Goal: Information Seeking & Learning: Understand process/instructions

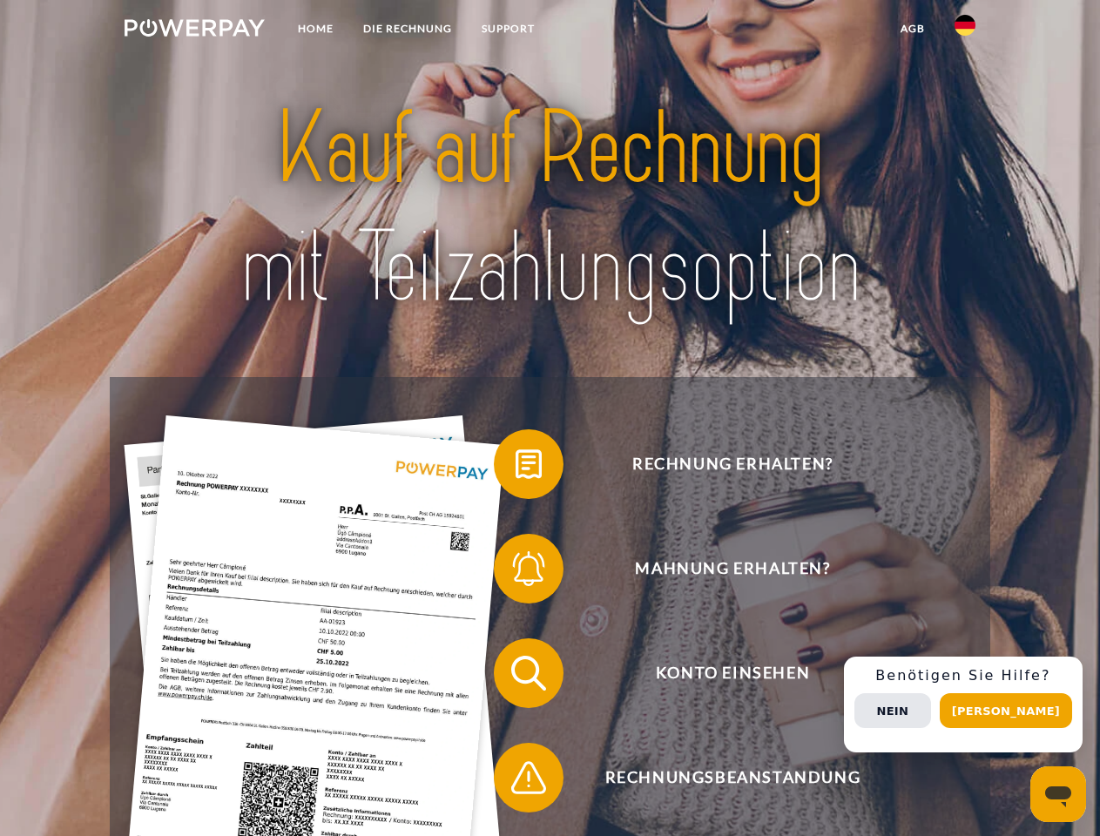
click at [194, 30] on img at bounding box center [195, 27] width 140 height 17
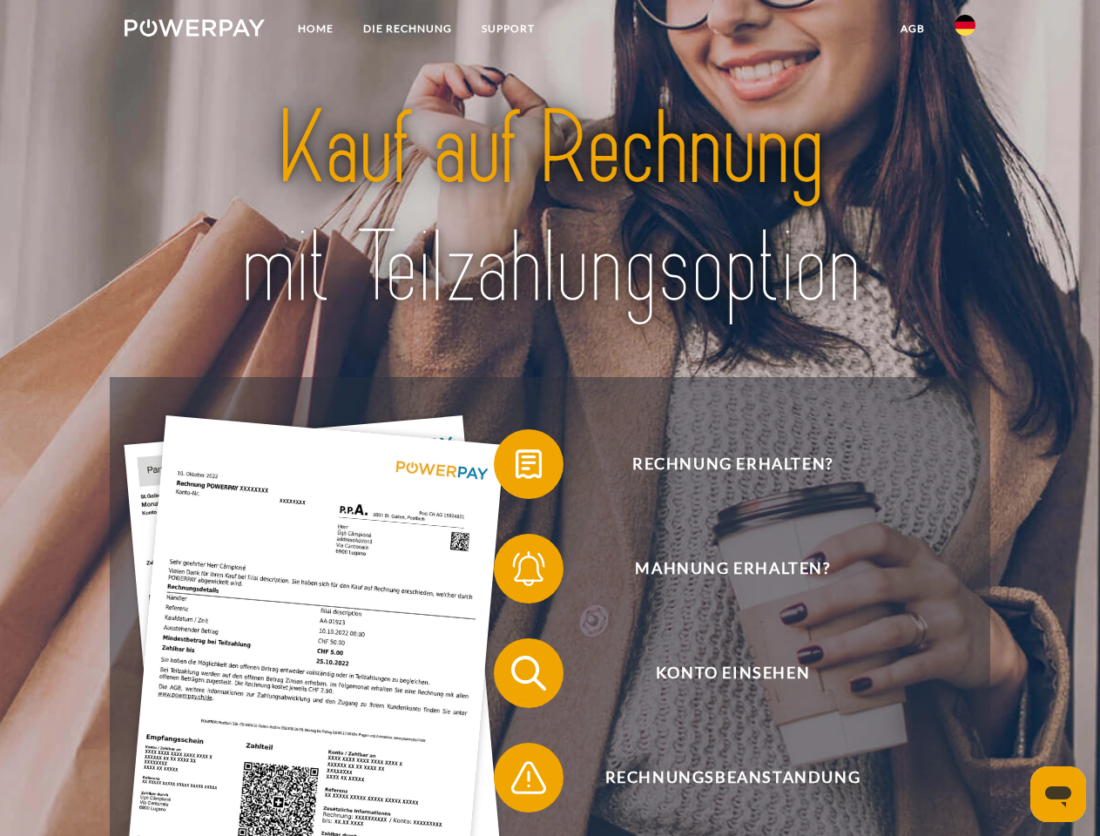
click at [965, 30] on img at bounding box center [964, 25] width 21 height 21
click at [912, 29] on link "agb" at bounding box center [913, 28] width 54 height 31
click at [516, 468] on span at bounding box center [502, 464] width 87 height 87
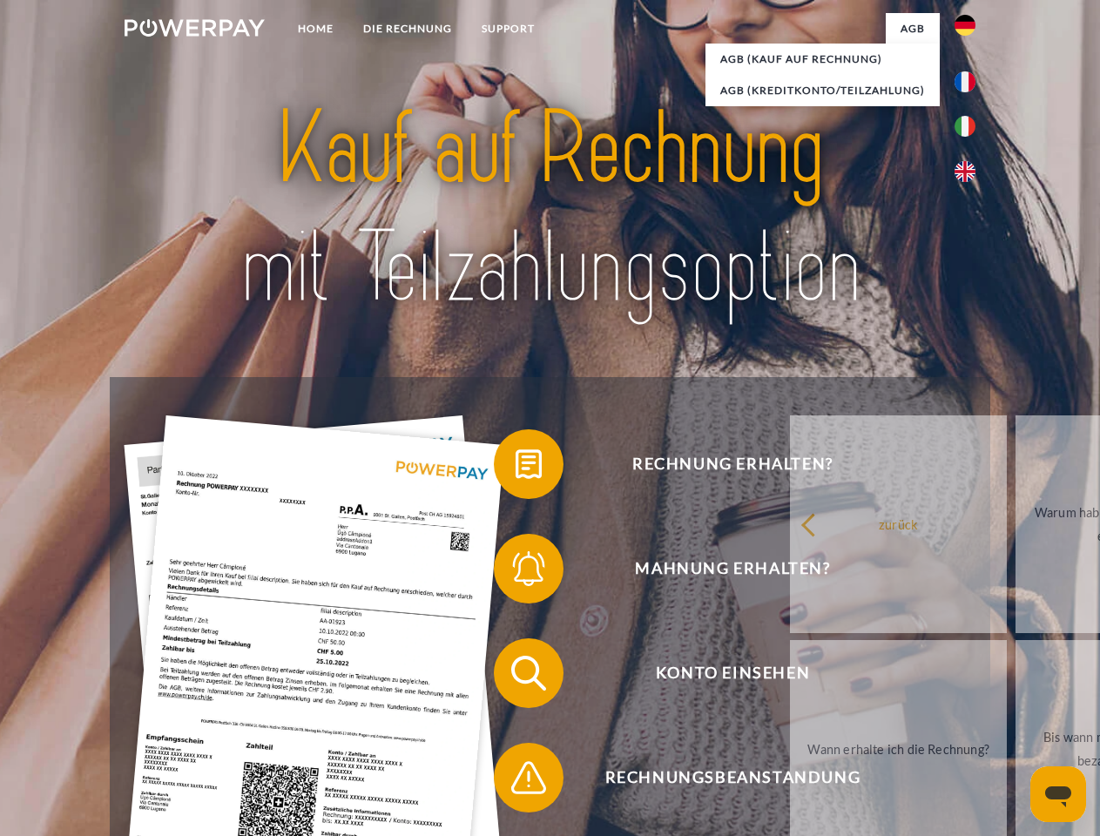
click at [516, 572] on span at bounding box center [502, 568] width 87 height 87
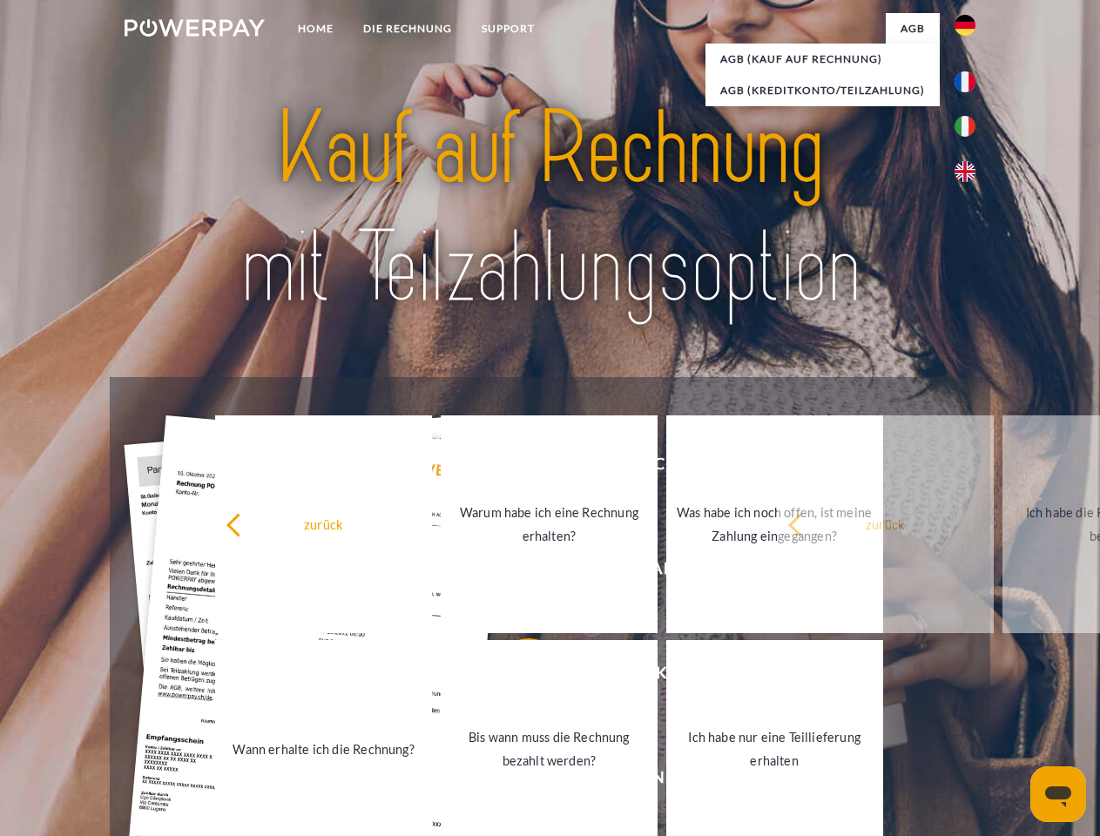
click at [516, 677] on link "Bis wann muss die Rechnung bezahlt werden?" at bounding box center [549, 749] width 217 height 218
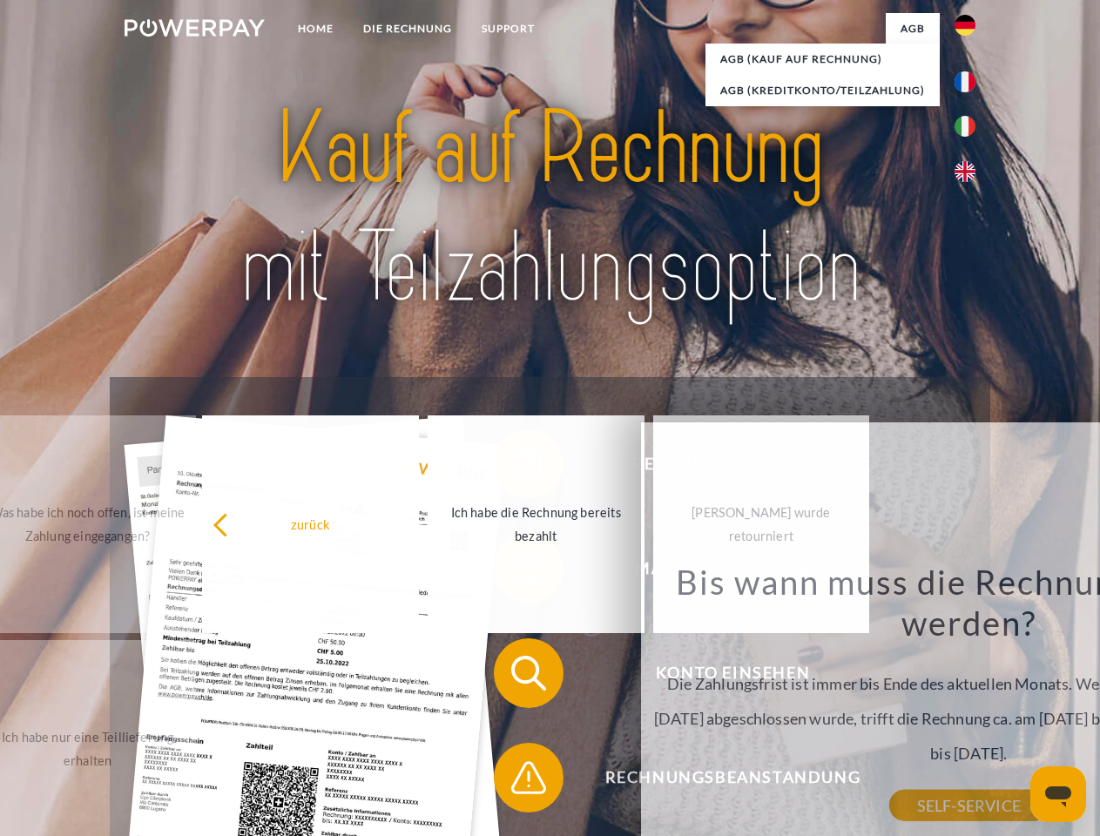
click at [516, 781] on span at bounding box center [502, 777] width 87 height 87
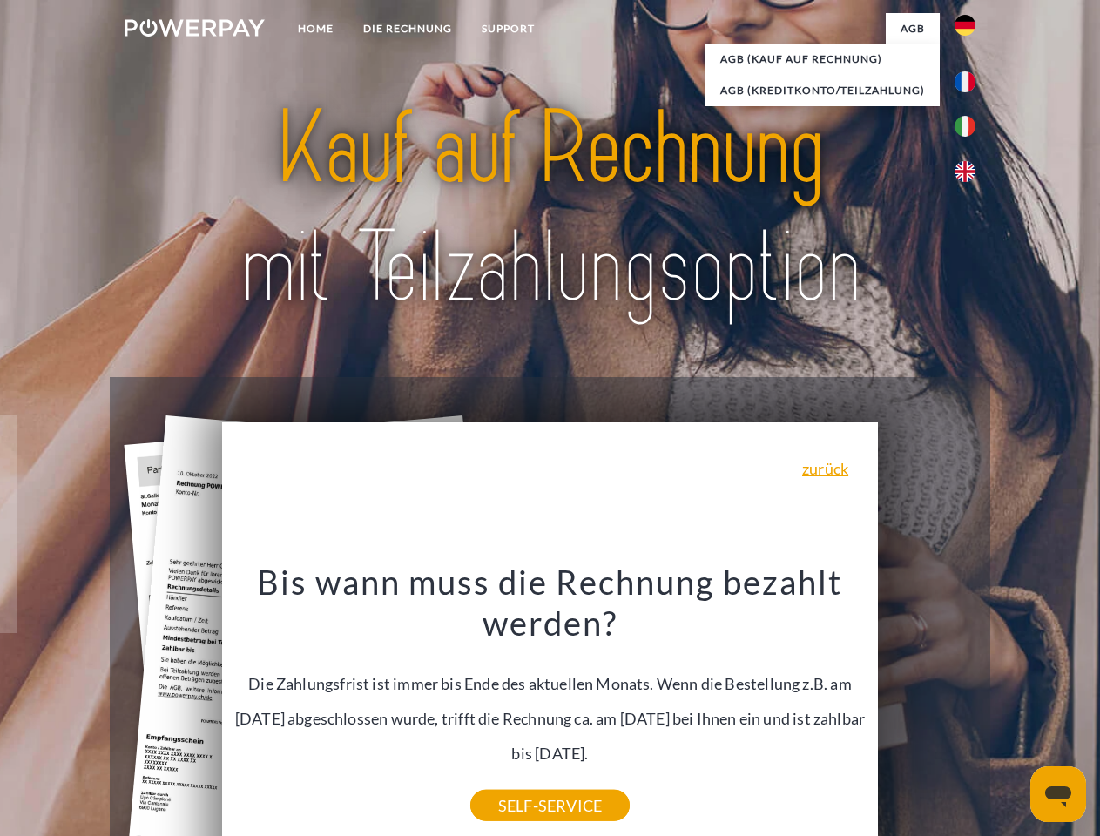
click at [969, 705] on div "Rechnung erhalten? Mahnung erhalten? Konto einsehen" at bounding box center [550, 725] width 880 height 697
click at [927, 708] on span "Konto einsehen" at bounding box center [732, 673] width 427 height 70
click at [1012, 711] on header "Home DIE RECHNUNG SUPPORT" at bounding box center [550, 601] width 1100 height 1203
